Goal: Task Accomplishment & Management: Manage account settings

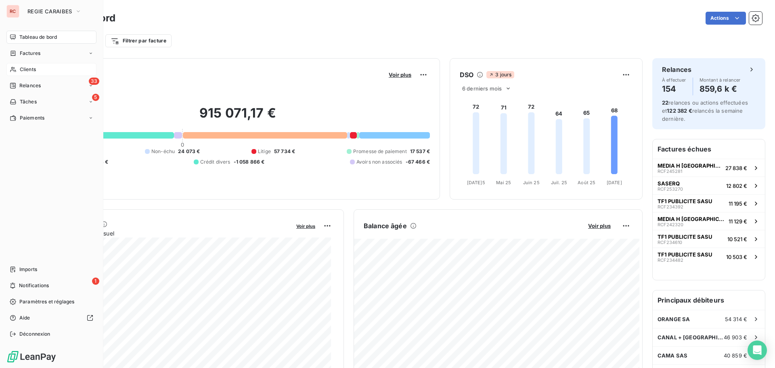
click at [27, 72] on span "Clients" at bounding box center [28, 69] width 16 height 7
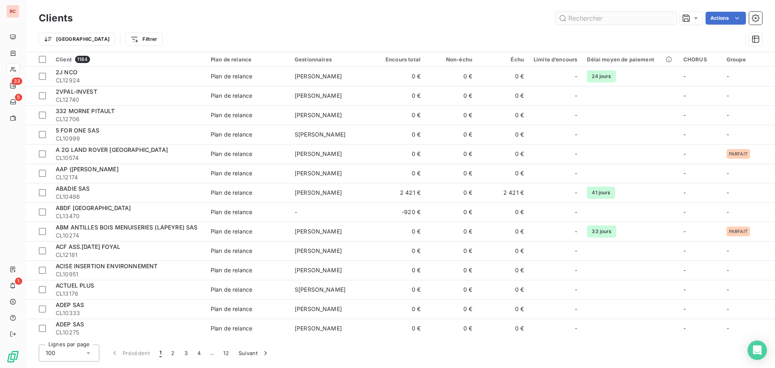
click at [579, 20] on input "text" at bounding box center [616, 18] width 121 height 13
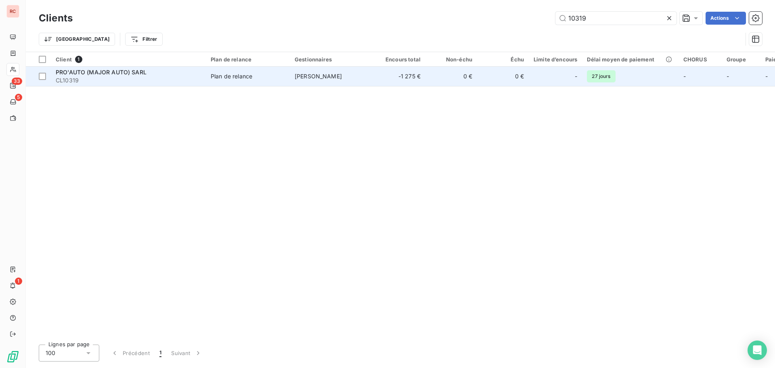
type input "10319"
click at [63, 73] on span "PRO'AUTO (MAJOR AUTO) SARL" at bounding box center [101, 72] width 91 height 7
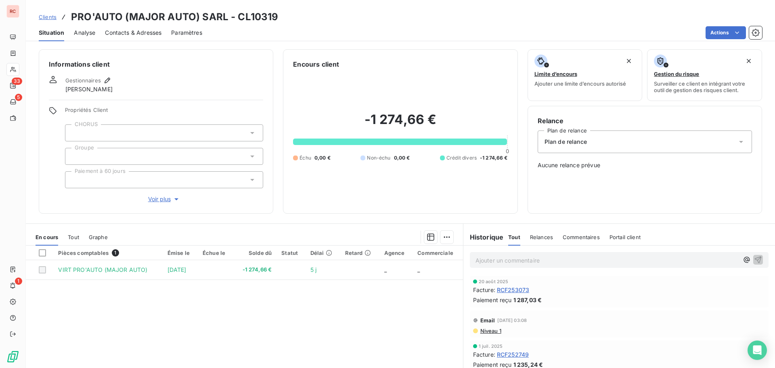
click at [71, 237] on span "Tout" at bounding box center [73, 237] width 11 height 6
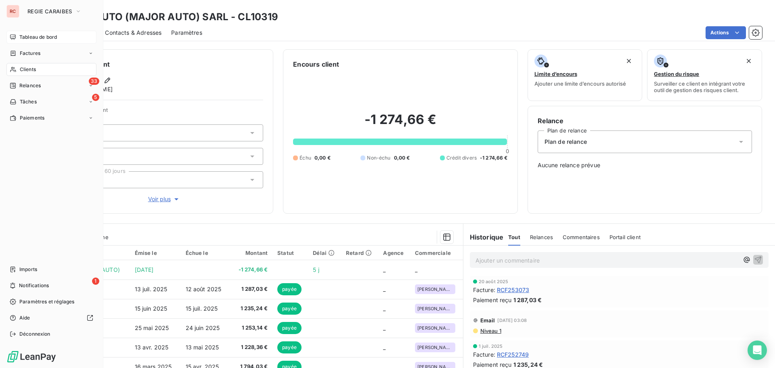
click at [28, 42] on div "Tableau de bord" at bounding box center [51, 37] width 90 height 13
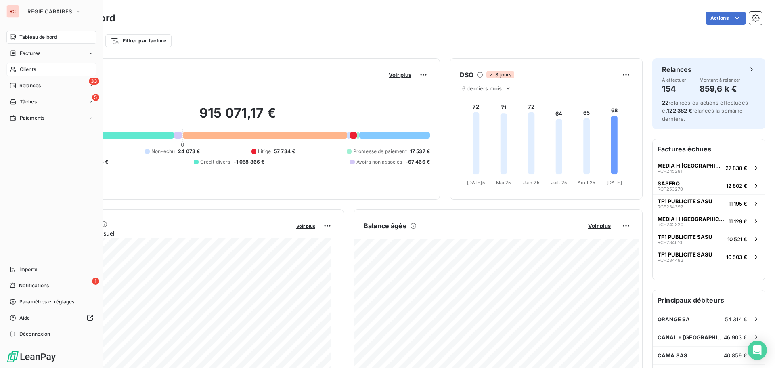
click at [10, 13] on div "RC" at bounding box center [12, 11] width 13 height 13
click at [77, 13] on icon "button" at bounding box center [78, 11] width 6 height 8
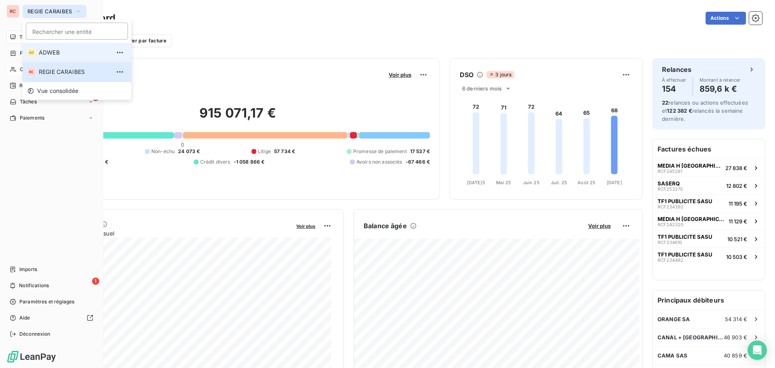
click at [65, 58] on li "AD ADWEB" at bounding box center [77, 52] width 109 height 19
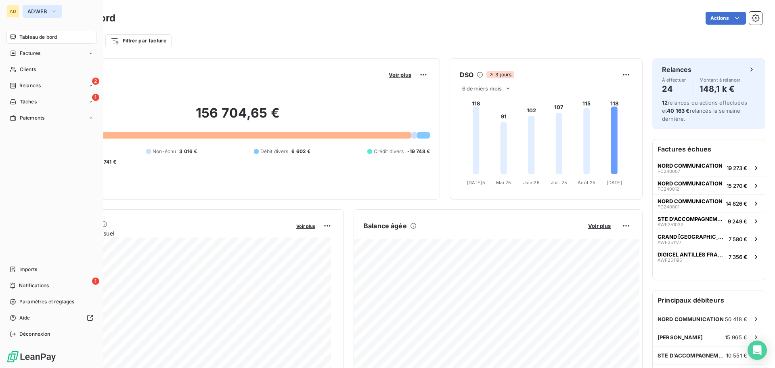
click at [53, 12] on icon "button" at bounding box center [54, 11] width 6 height 8
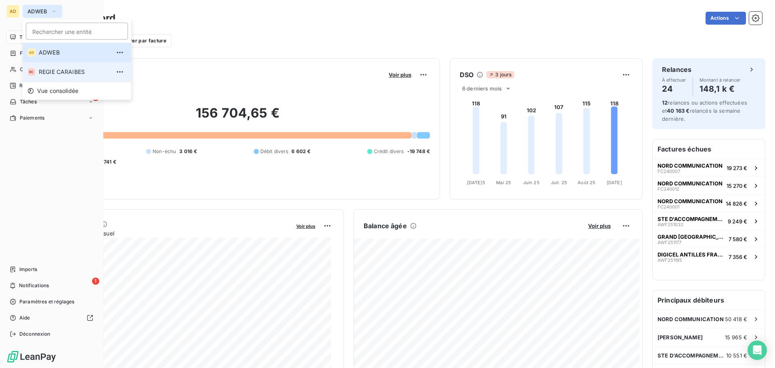
click at [46, 70] on span "REGIE CARAIBES" at bounding box center [74, 72] width 71 height 8
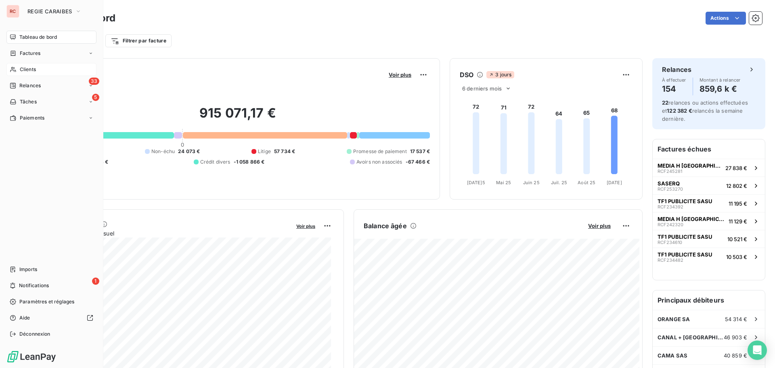
click at [21, 70] on span "Clients" at bounding box center [28, 69] width 16 height 7
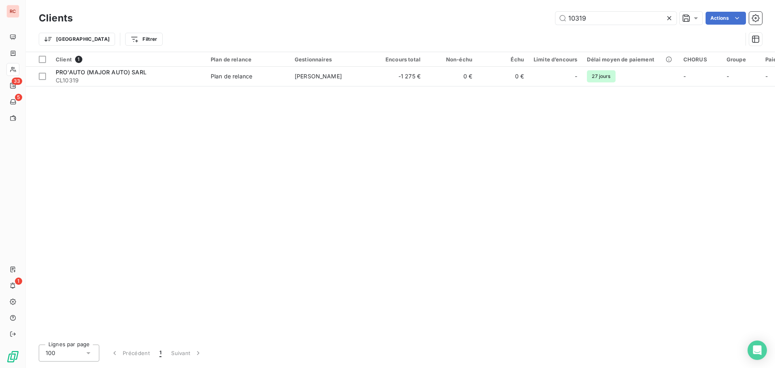
drag, startPoint x: 632, startPoint y: 23, endPoint x: 474, endPoint y: 19, distance: 157.5
click at [477, 21] on div "10319 Actions" at bounding box center [422, 18] width 680 height 13
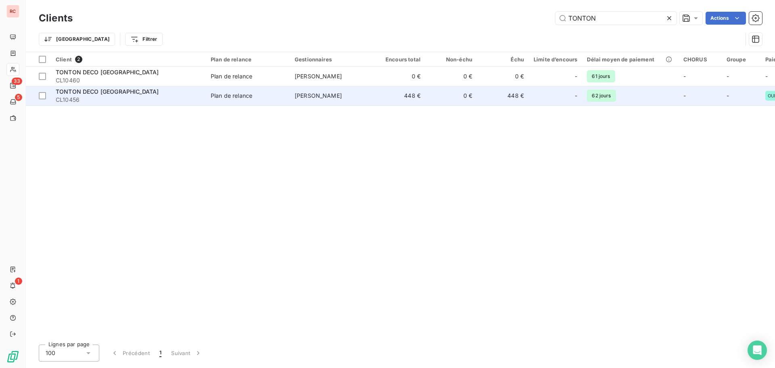
type input "TONTON"
click at [230, 99] on div "Plan de relance" at bounding box center [232, 96] width 42 height 8
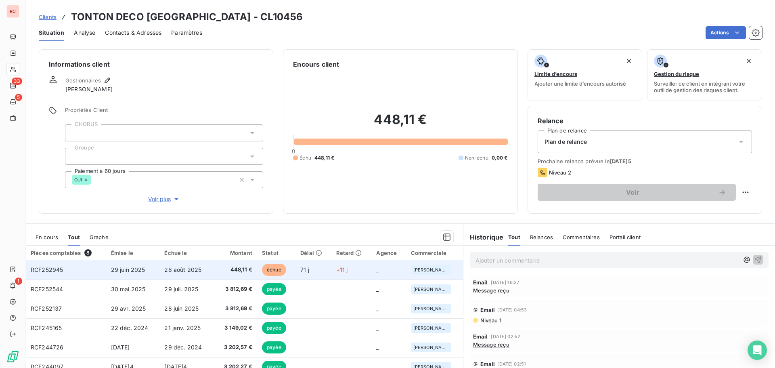
click at [221, 265] on td "448,11 €" at bounding box center [235, 269] width 43 height 19
click at [236, 271] on span "448,11 €" at bounding box center [236, 270] width 34 height 8
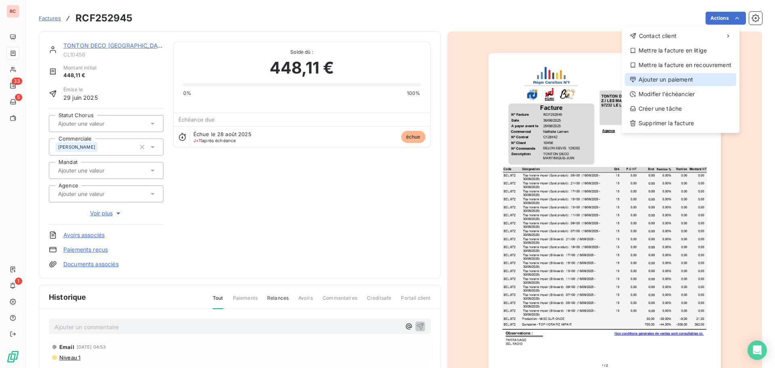
click at [667, 76] on div "Ajouter un paiement" at bounding box center [680, 79] width 111 height 13
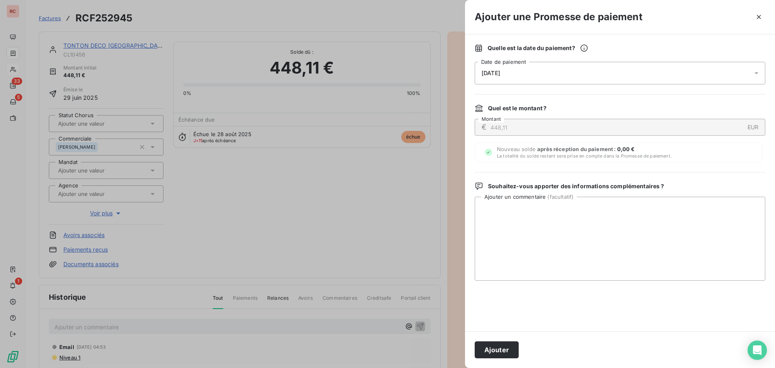
click at [758, 75] on icon at bounding box center [757, 73] width 8 height 8
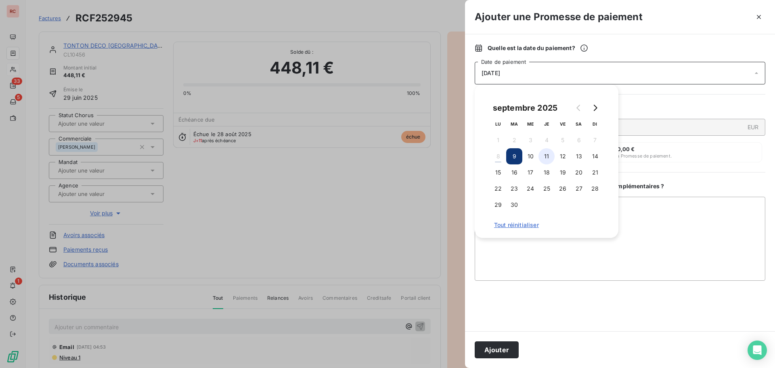
click at [548, 157] on button "11" at bounding box center [547, 156] width 16 height 16
click at [539, 243] on textarea "Ajouter un commentaire ( facultatif )" at bounding box center [620, 239] width 291 height 84
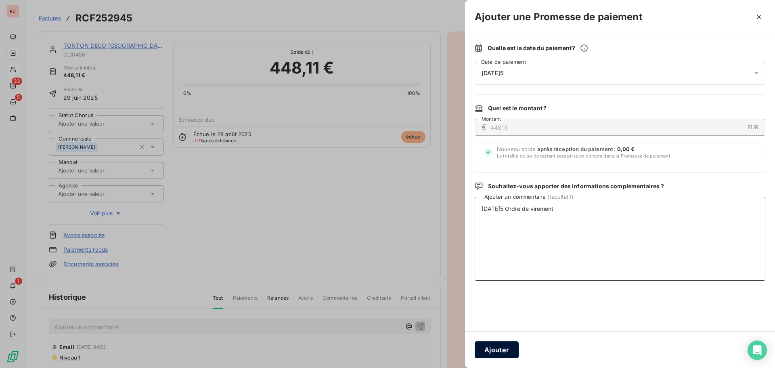
type textarea "[DATE]5 Ordre de virement"
click at [493, 346] on button "Ajouter" at bounding box center [497, 349] width 44 height 17
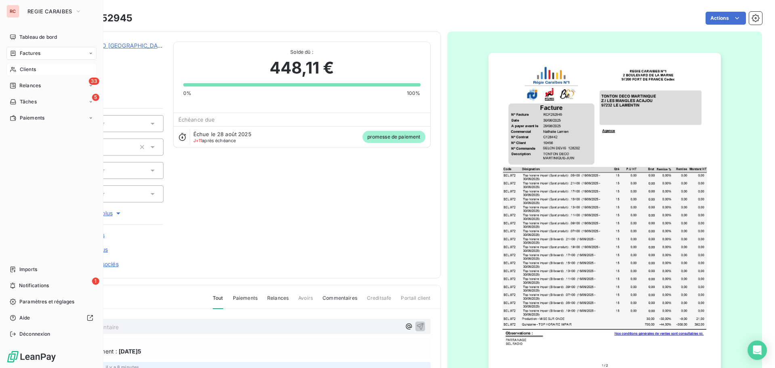
click at [29, 69] on span "Clients" at bounding box center [28, 69] width 16 height 7
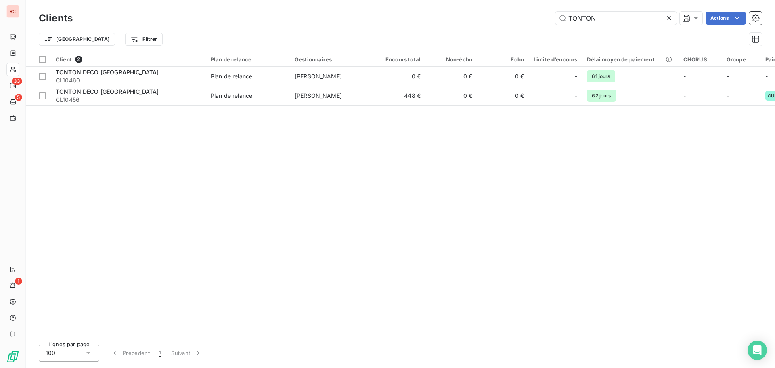
drag, startPoint x: 619, startPoint y: 19, endPoint x: 488, endPoint y: 14, distance: 130.5
click at [488, 14] on div "TONTON Actions" at bounding box center [422, 18] width 680 height 13
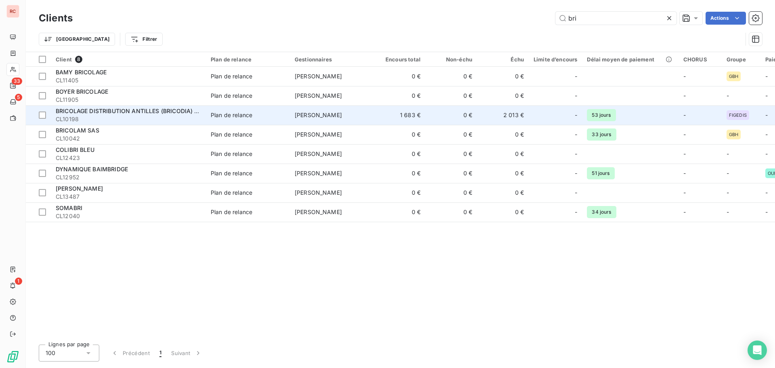
type input "bri"
click at [351, 123] on td "[PERSON_NAME]" at bounding box center [332, 114] width 84 height 19
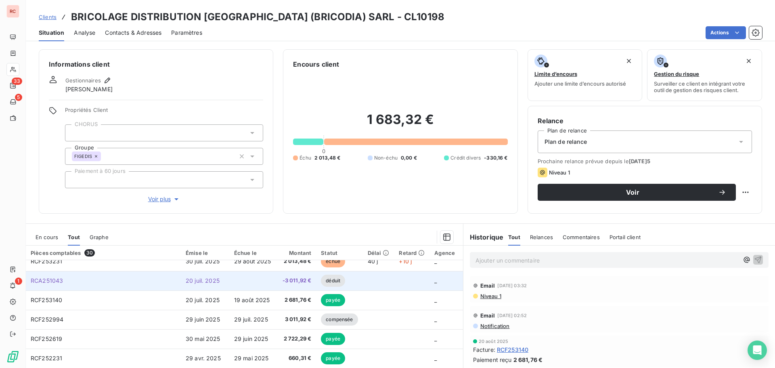
scroll to position [40, 0]
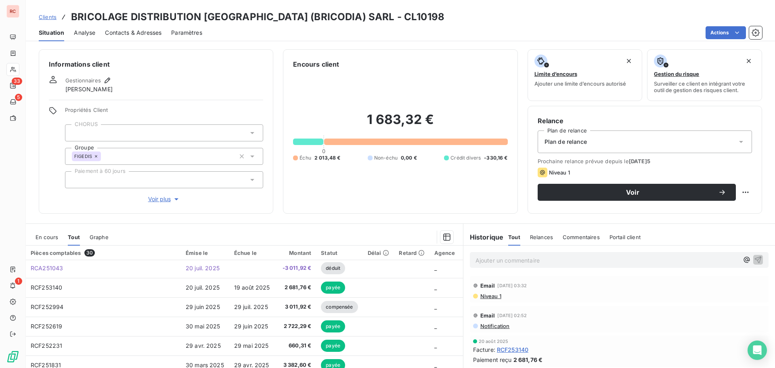
click at [43, 17] on span "Clients" at bounding box center [48, 17] width 18 height 6
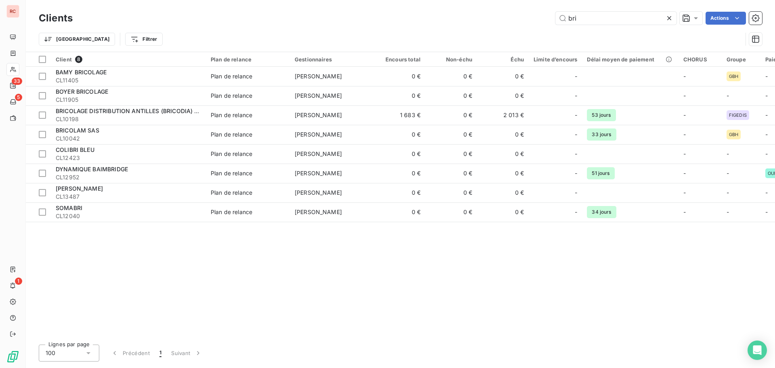
drag, startPoint x: 587, startPoint y: 15, endPoint x: 547, endPoint y: 21, distance: 40.0
click at [547, 21] on div "bri Actions" at bounding box center [422, 18] width 680 height 13
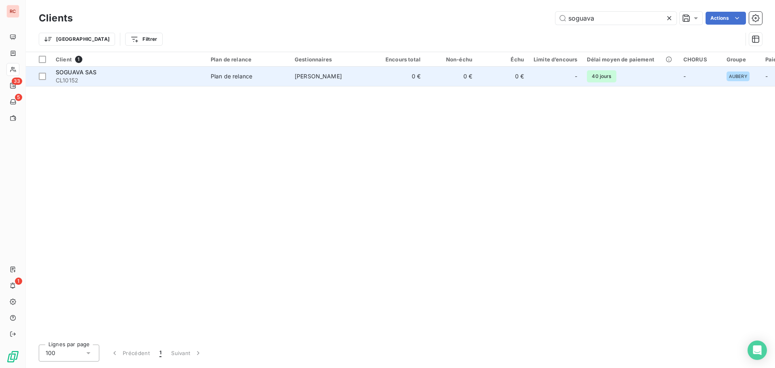
type input "soguava"
click at [234, 80] on div "Plan de relance" at bounding box center [232, 76] width 42 height 8
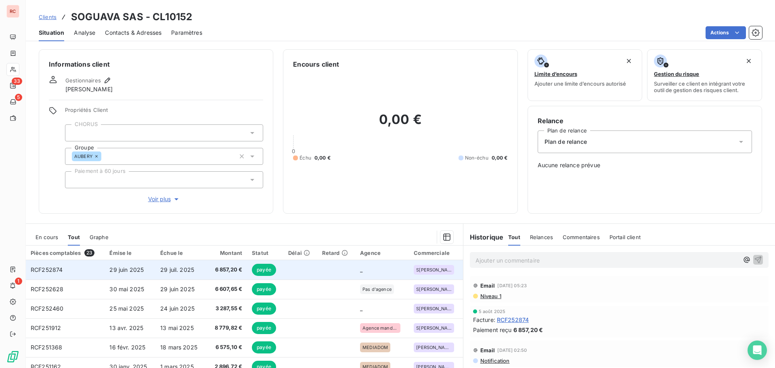
click at [46, 270] on span "RCF252874" at bounding box center [47, 269] width 32 height 7
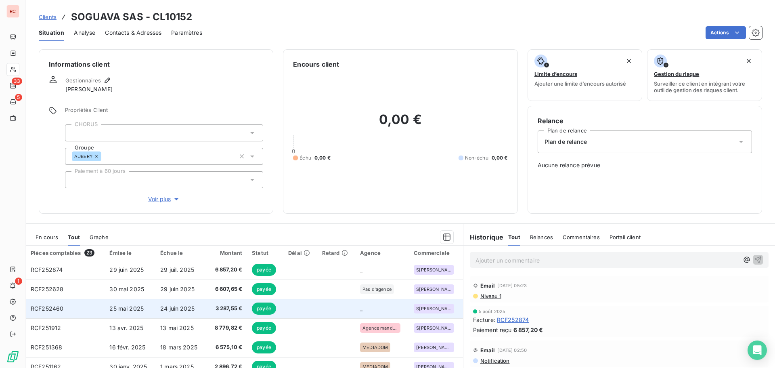
click at [107, 308] on td "25 mai 2025" at bounding box center [130, 308] width 51 height 19
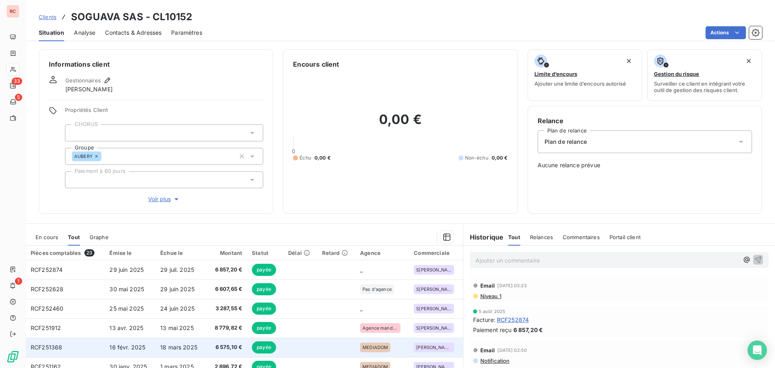
click at [59, 349] on span "RCF251368" at bounding box center [46, 347] width 31 height 7
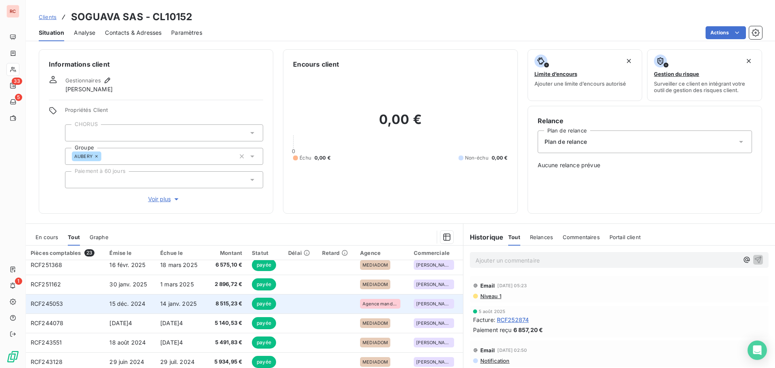
scroll to position [162, 0]
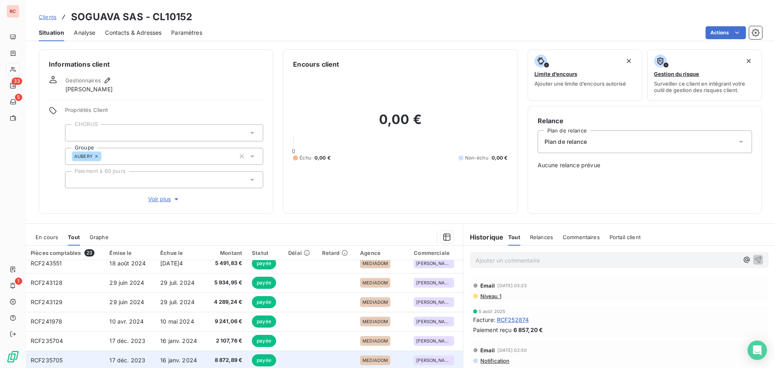
click at [158, 361] on td "16 janv. 2024" at bounding box center [180, 359] width 51 height 19
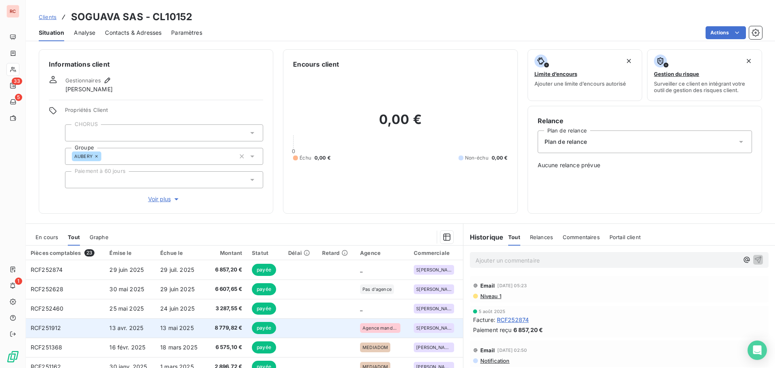
click at [125, 325] on span "13 avr. 2025" at bounding box center [126, 327] width 34 height 7
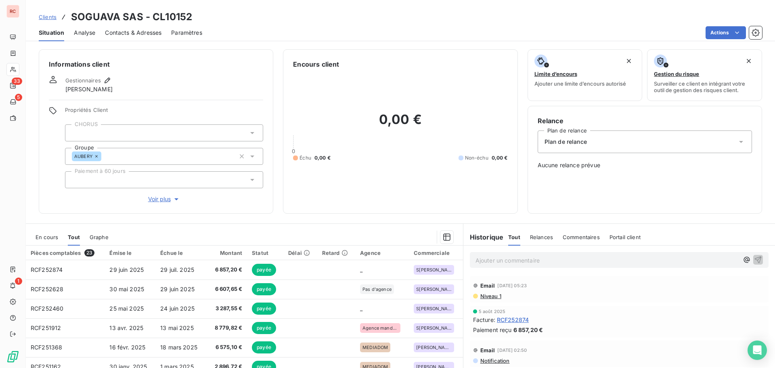
click at [126, 36] on span "Contacts & Adresses" at bounding box center [133, 33] width 57 height 8
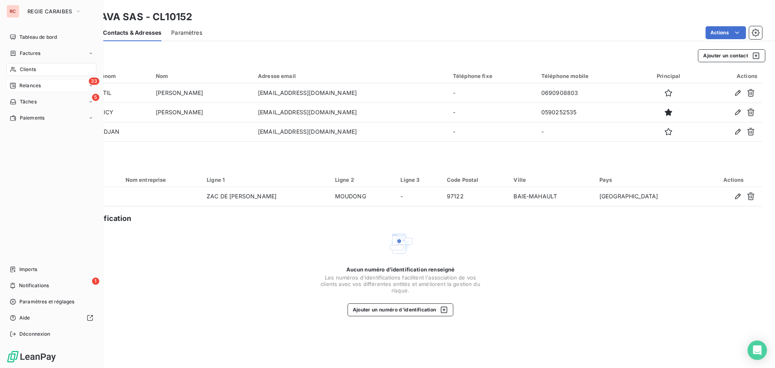
click at [27, 86] on span "Relances" at bounding box center [29, 85] width 21 height 7
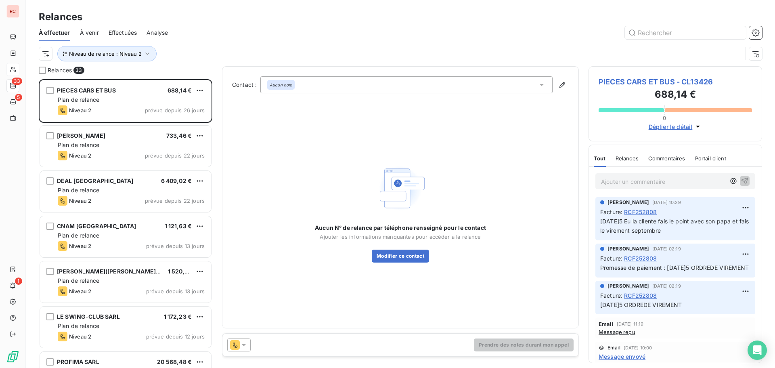
scroll to position [283, 168]
click at [146, 56] on icon "button" at bounding box center [147, 54] width 8 height 8
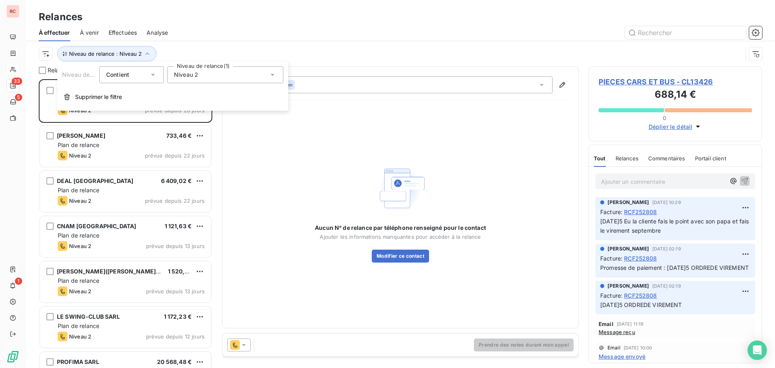
click at [273, 74] on icon at bounding box center [273, 75] width 4 height 2
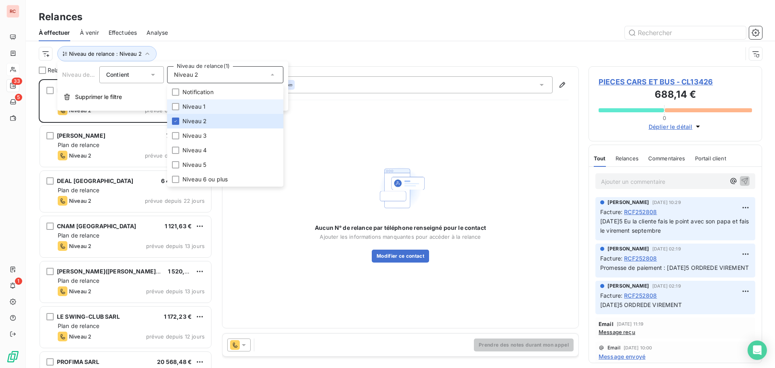
click at [176, 101] on li "Niveau 1" at bounding box center [225, 106] width 116 height 15
click at [174, 120] on icon at bounding box center [175, 121] width 5 height 5
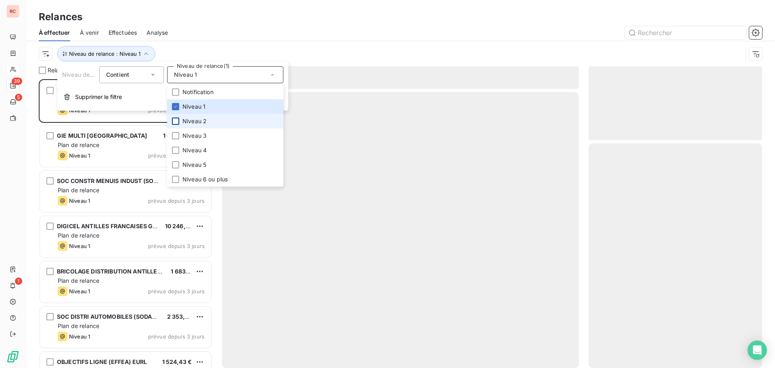
scroll to position [283, 168]
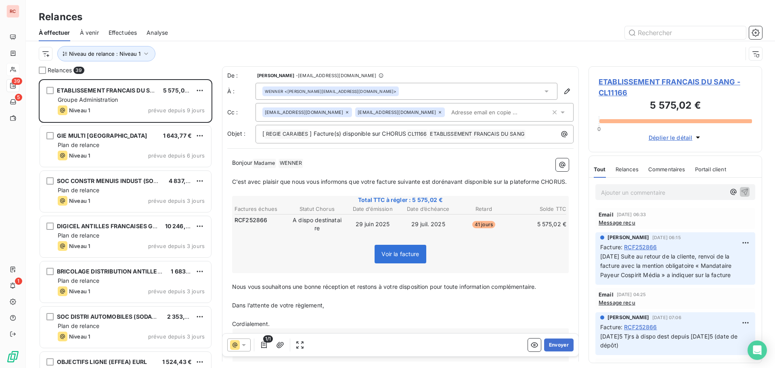
click at [327, 16] on div "Relances" at bounding box center [400, 17] width 749 height 15
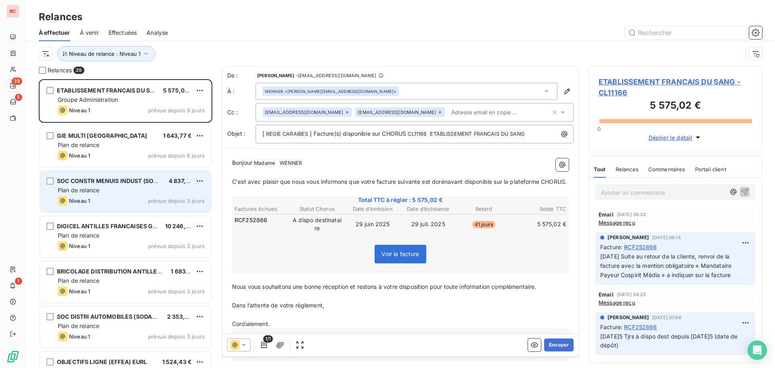
click at [111, 208] on div "SOC CONSTR MENUIS INDUST (SOCOMI) SARL 4 837,21 € Plan de relance Niveau 1 prév…" at bounding box center [125, 191] width 171 height 41
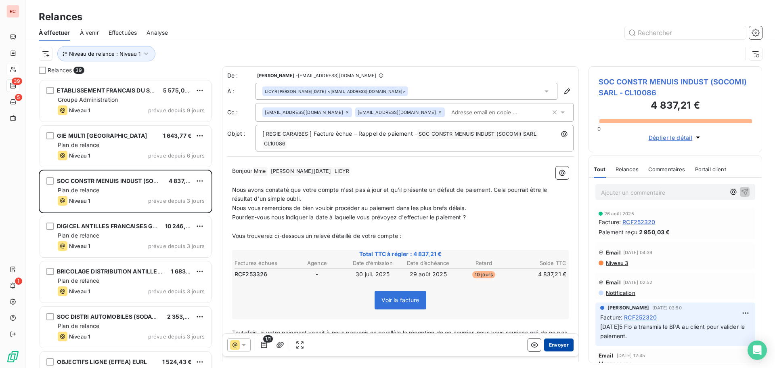
click at [552, 345] on button "Envoyer" at bounding box center [558, 344] width 29 height 13
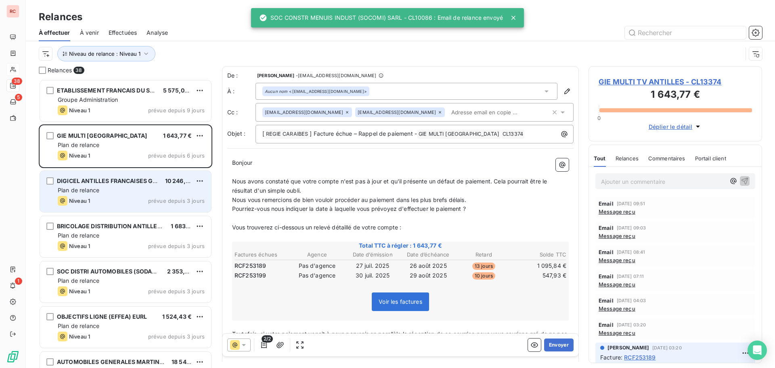
click at [117, 199] on div "Niveau 1 prévue depuis 3 jours" at bounding box center [131, 201] width 147 height 10
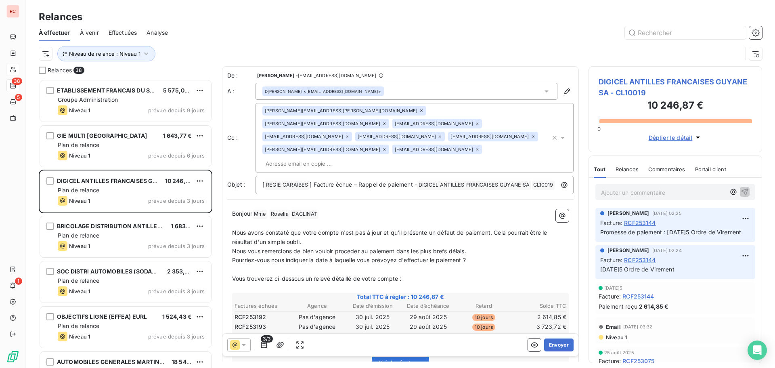
scroll to position [40, 0]
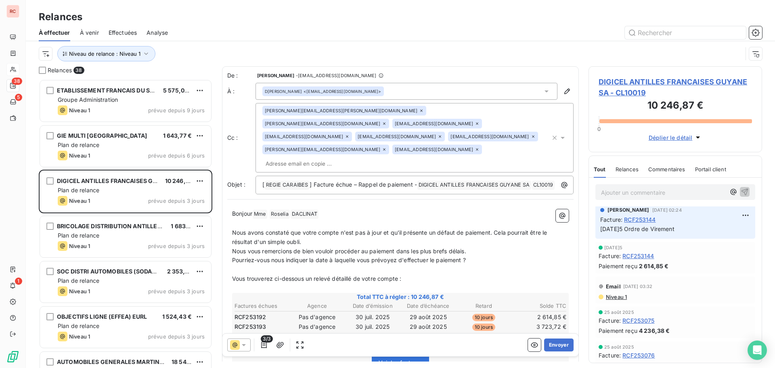
click at [345, 134] on icon at bounding box center [347, 136] width 5 height 5
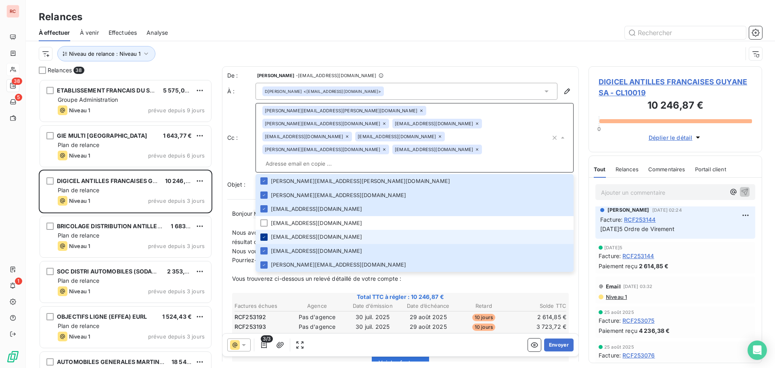
click at [264, 235] on icon at bounding box center [264, 237] width 5 height 5
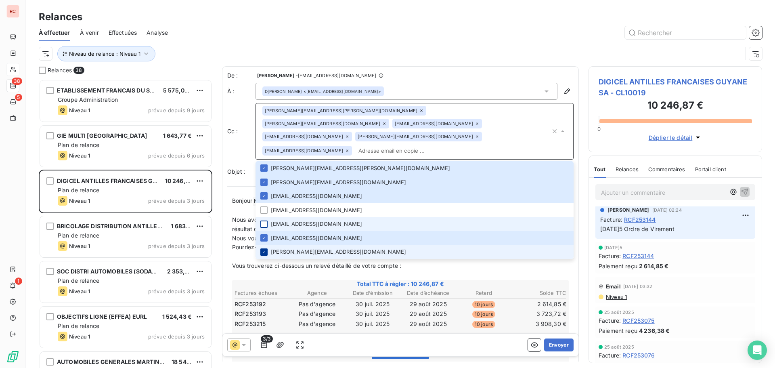
click at [265, 250] on icon at bounding box center [264, 252] width 5 height 5
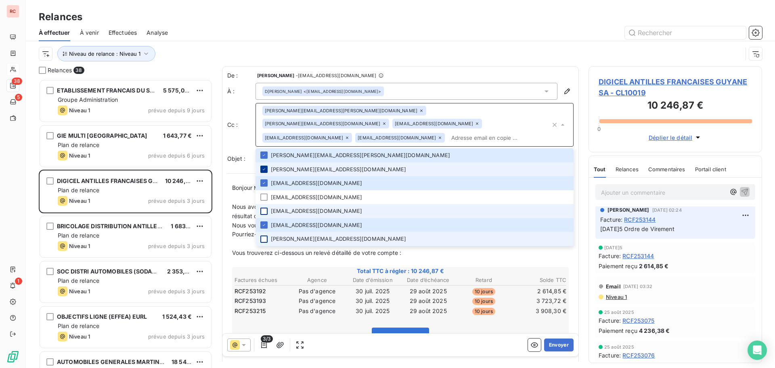
click at [266, 167] on icon at bounding box center [264, 169] width 5 height 5
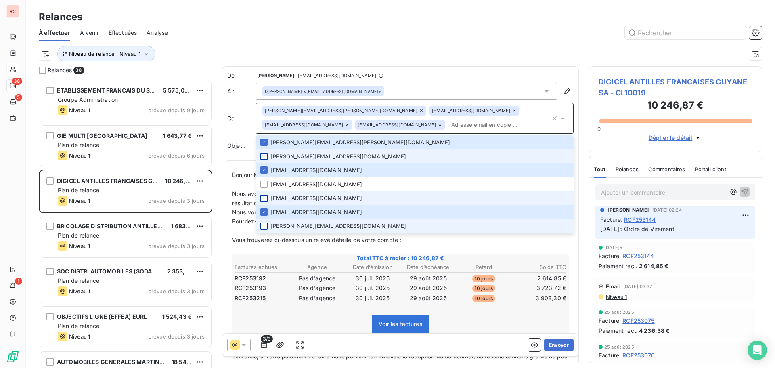
click at [511, 59] on div "Niveau de relance : Niveau 1" at bounding box center [391, 53] width 704 height 15
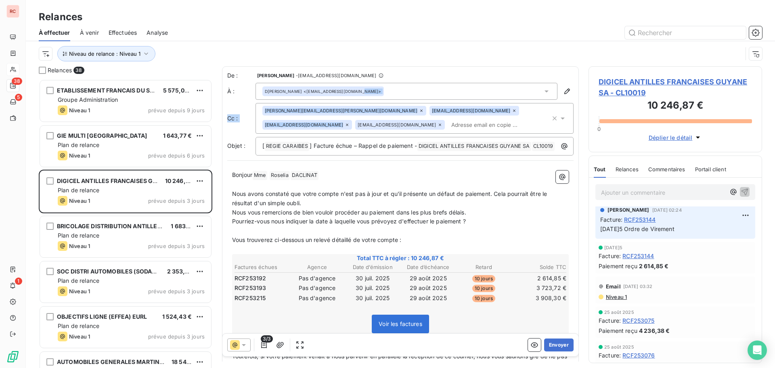
drag, startPoint x: 349, startPoint y: 91, endPoint x: 360, endPoint y: 124, distance: 35.1
click at [360, 124] on div "De : [PERSON_NAME]- [EMAIL_ADDRESS][DOMAIN_NAME] À : D[PERSON_NAME] <[EMAIL_ADD…" at bounding box center [400, 113] width 346 height 84
click at [448, 128] on input "text" at bounding box center [494, 125] width 93 height 12
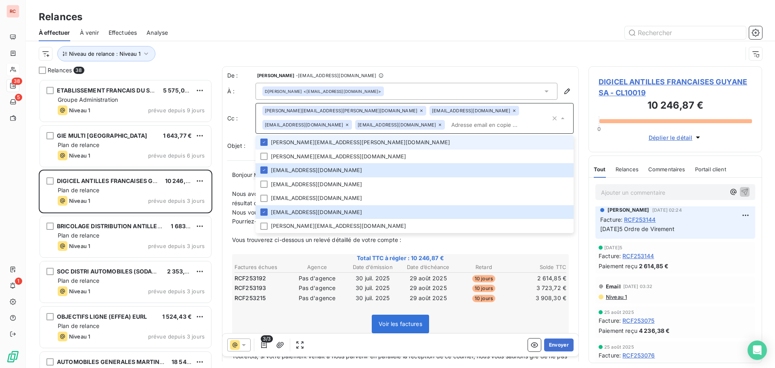
click at [543, 92] on icon at bounding box center [547, 91] width 8 height 8
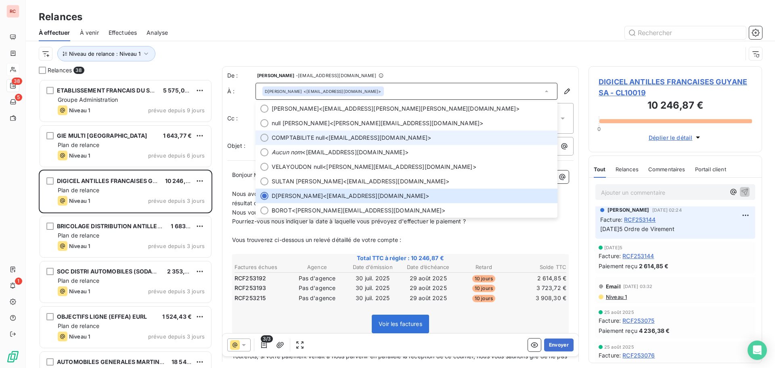
click at [262, 135] on div at bounding box center [264, 138] width 8 height 8
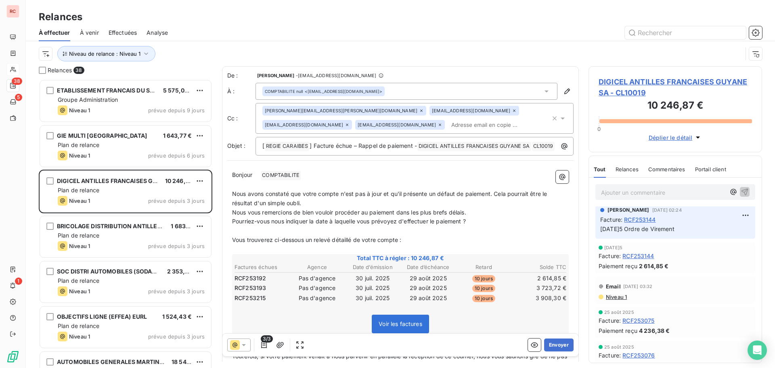
click at [559, 119] on icon at bounding box center [563, 118] width 8 height 8
click at [562, 11] on div "Relances" at bounding box center [400, 17] width 749 height 15
click at [512, 111] on icon at bounding box center [514, 110] width 5 height 5
click at [542, 25] on div "À effectuer À venir Effectuées Analyse" at bounding box center [400, 32] width 749 height 17
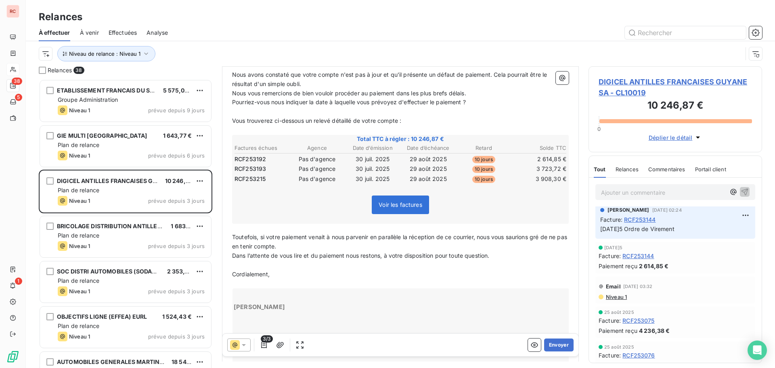
scroll to position [122, 0]
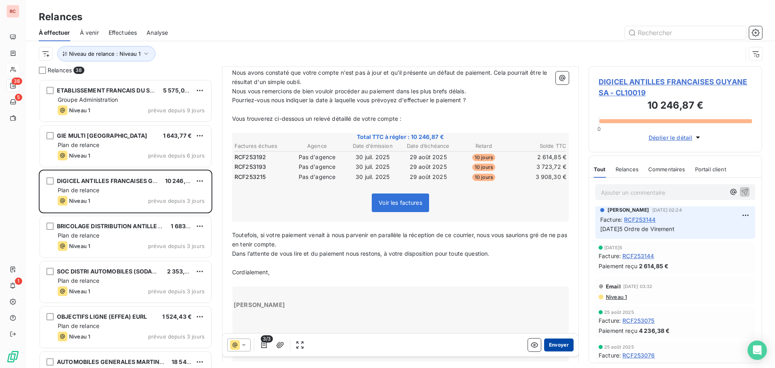
click at [551, 343] on button "Envoyer" at bounding box center [558, 344] width 29 height 13
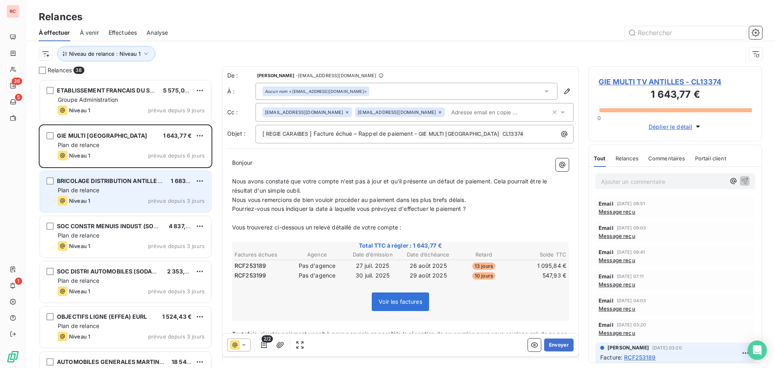
click at [159, 185] on div "BRICOLAGE DISTRIBUTION ANTILLES (BRICODIA) SARL 1 683,32 € Plan de relance Nive…" at bounding box center [125, 191] width 171 height 41
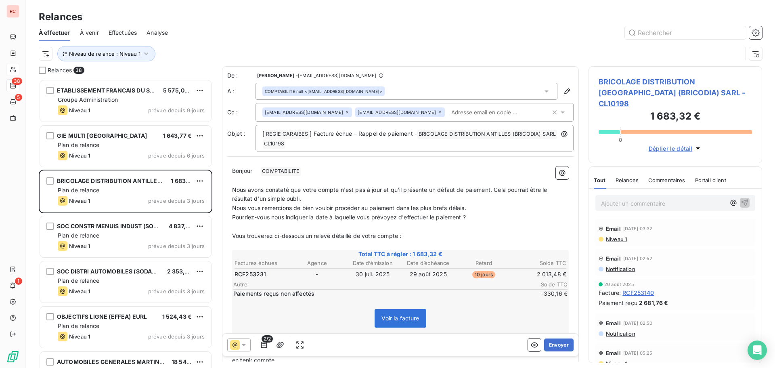
click at [345, 111] on icon at bounding box center [347, 112] width 5 height 5
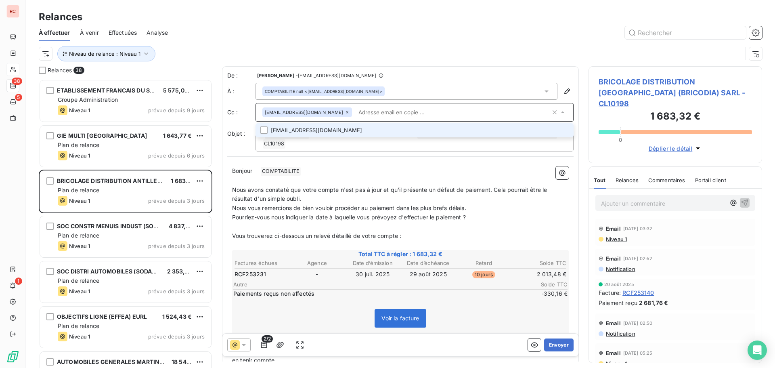
click at [461, 318] on div "Voir la facture" at bounding box center [400, 319] width 334 height 35
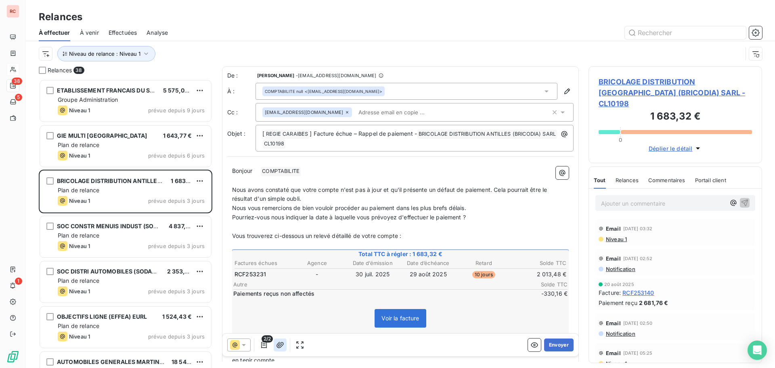
click at [283, 348] on icon "button" at bounding box center [280, 345] width 8 height 8
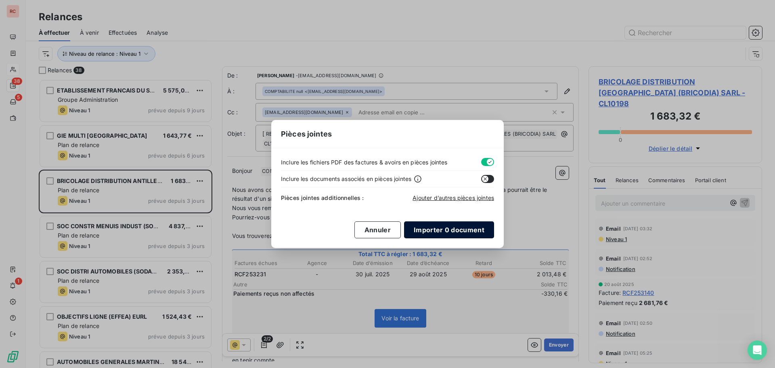
click at [444, 230] on button "Importer 0 document" at bounding box center [449, 229] width 90 height 17
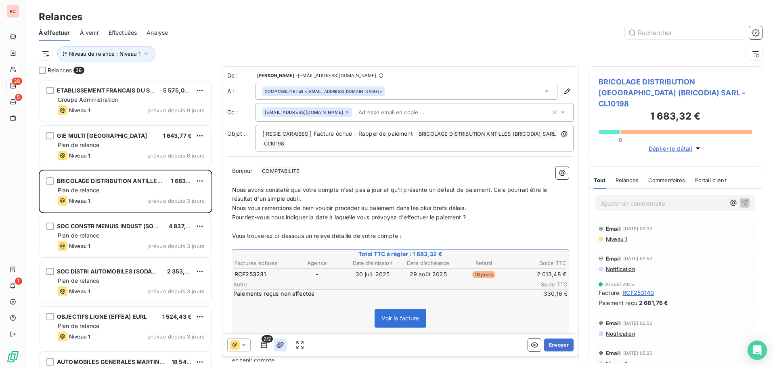
click at [283, 344] on icon "button" at bounding box center [280, 345] width 7 height 6
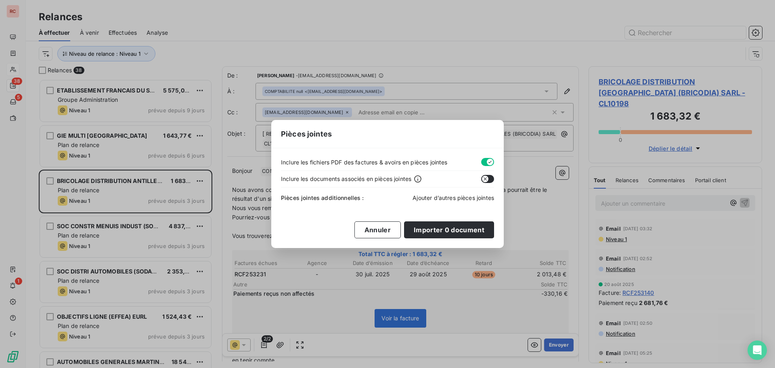
click at [432, 197] on span "Ajouter d’autres pièces jointes" at bounding box center [454, 197] width 82 height 7
